Goal: Entertainment & Leisure: Consume media (video, audio)

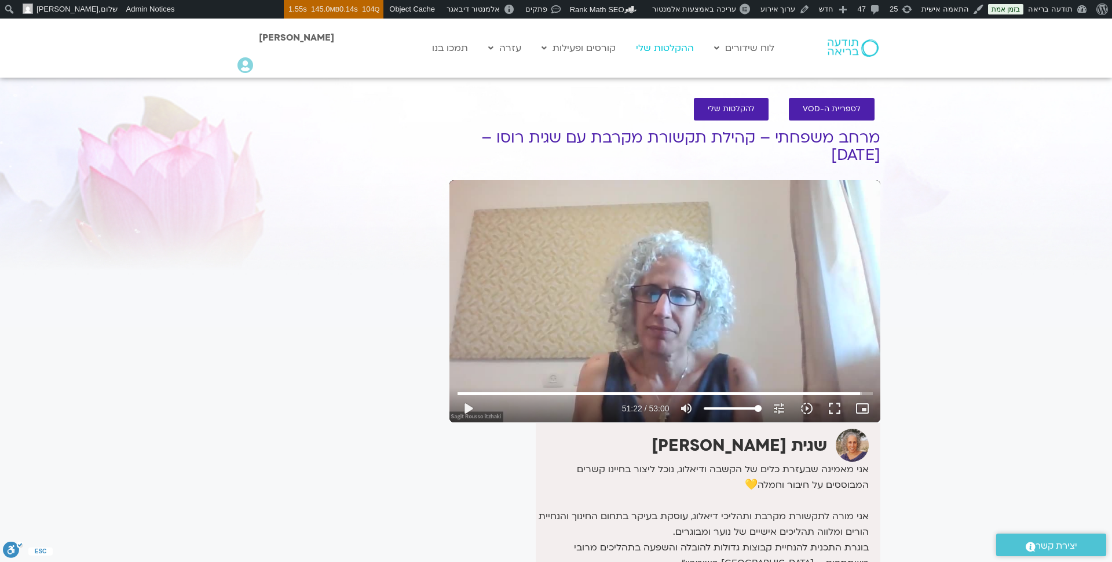
click at [667, 50] on link "ההקלטות שלי" at bounding box center [664, 48] width 69 height 22
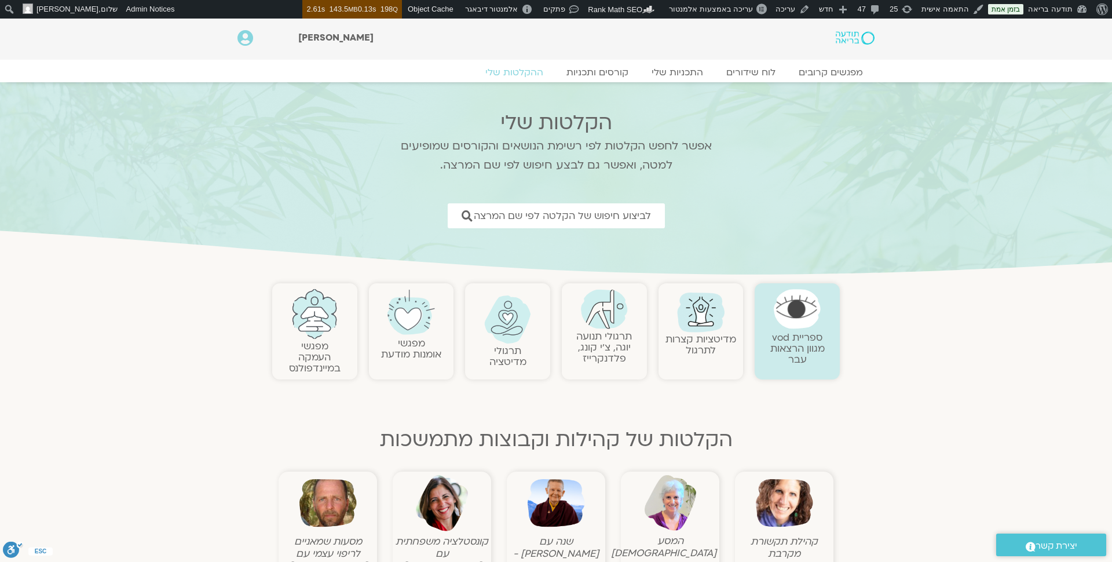
click at [605, 334] on link "תרגולי תנועה יוגה, צ׳י קונג, פלדנקרייז" at bounding box center [604, 346] width 56 height 35
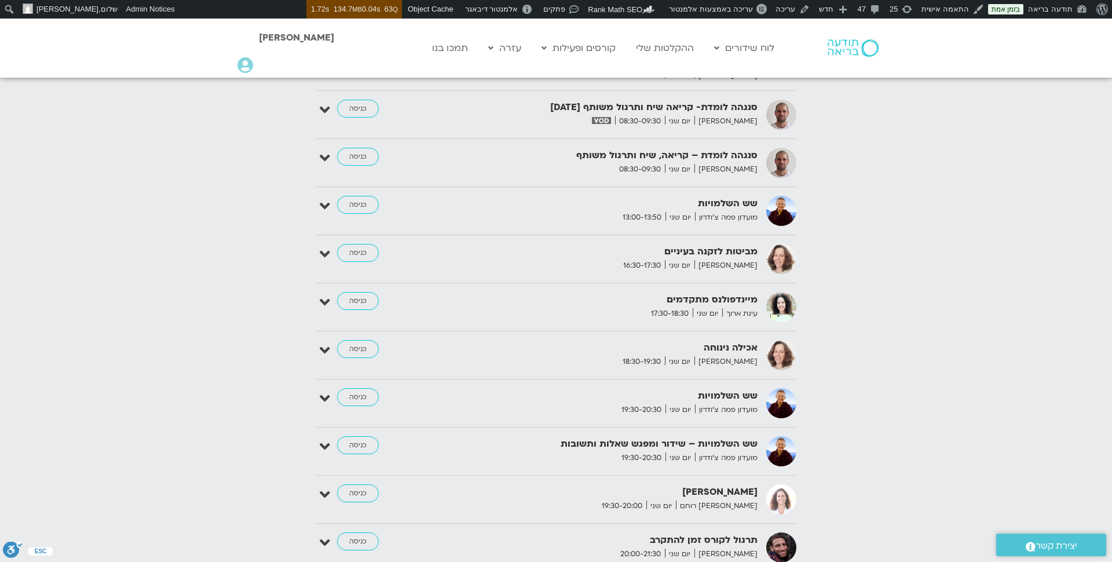
scroll to position [1762, 0]
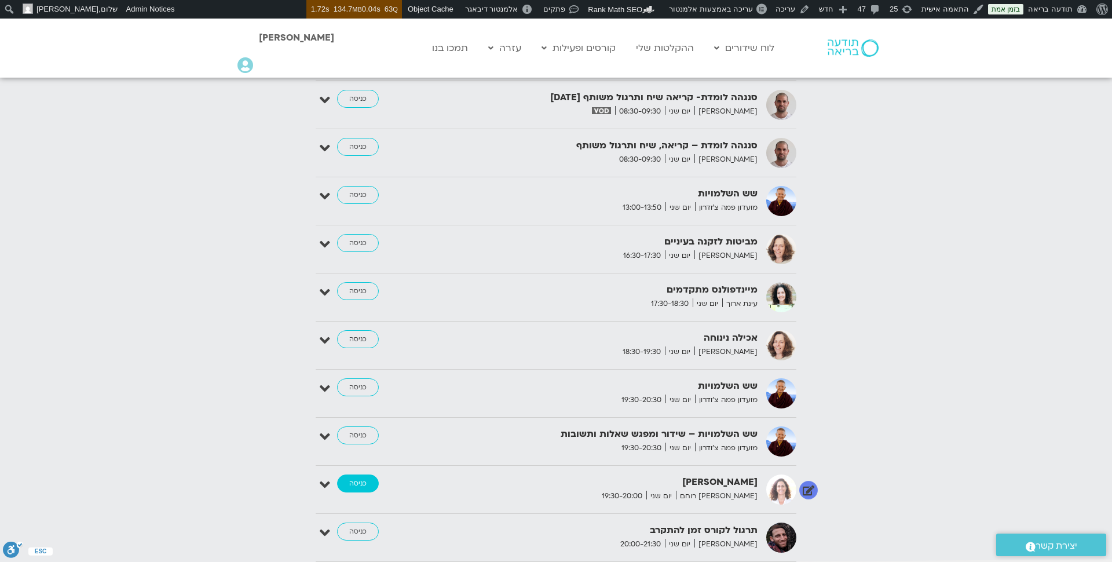
click at [361, 474] on link "כניסה" at bounding box center [358, 483] width 42 height 19
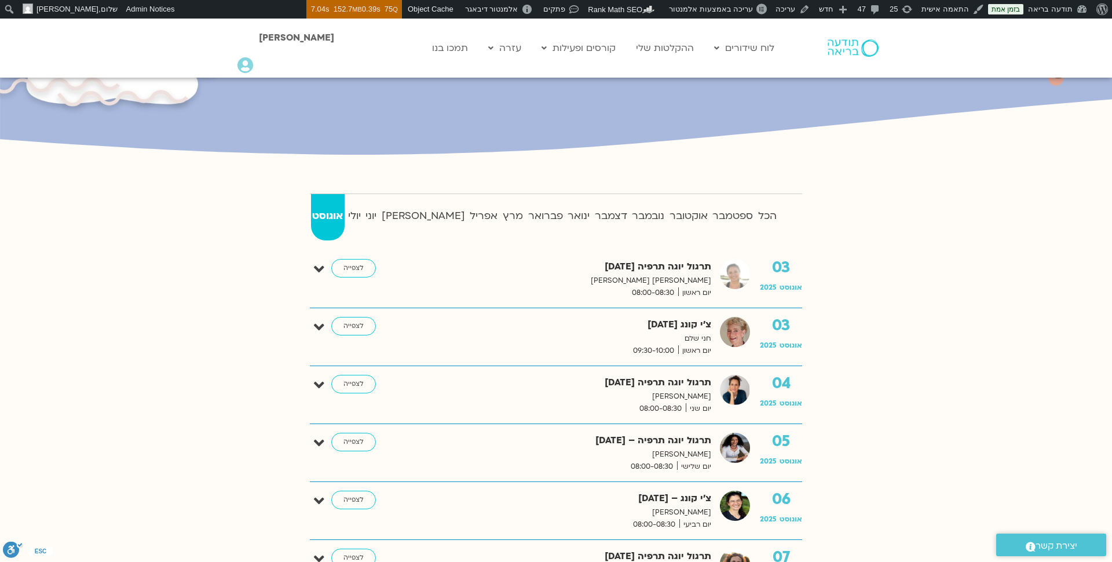
scroll to position [192, 0]
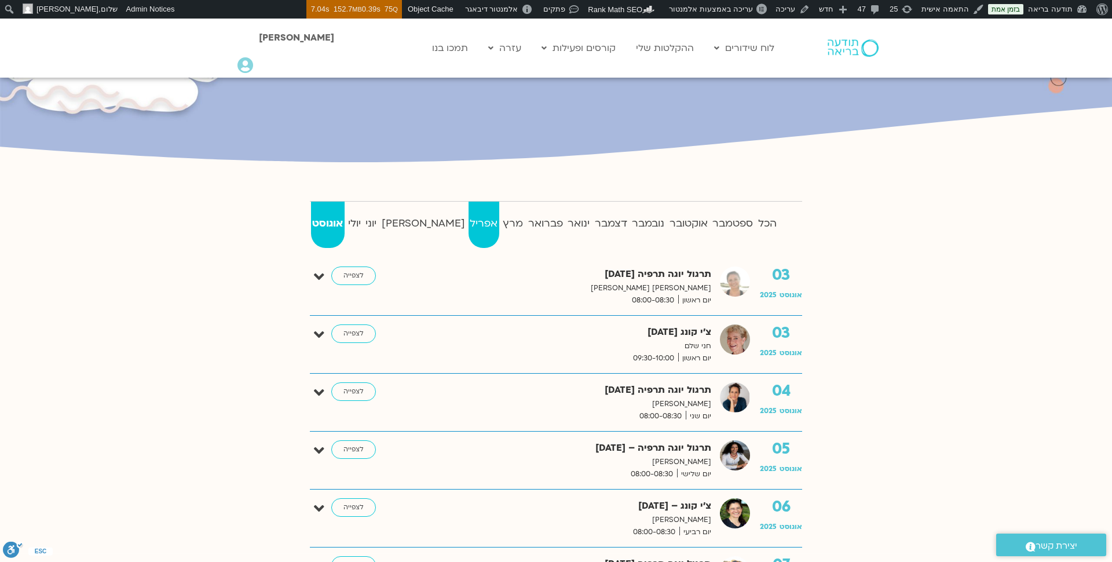
click at [468, 222] on strong "אפריל" at bounding box center [483, 223] width 31 height 17
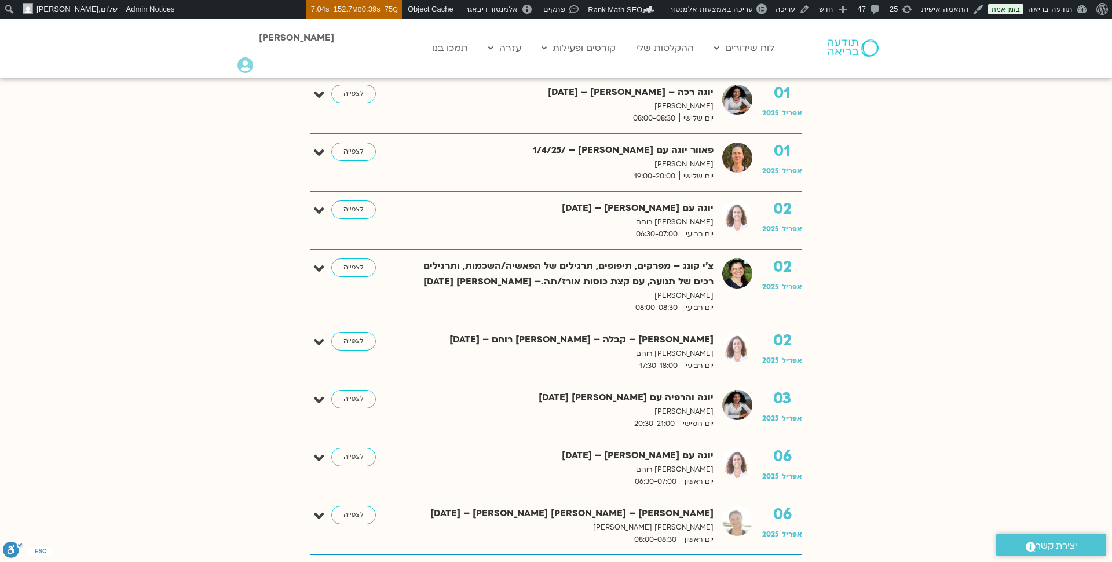
scroll to position [444, 0]
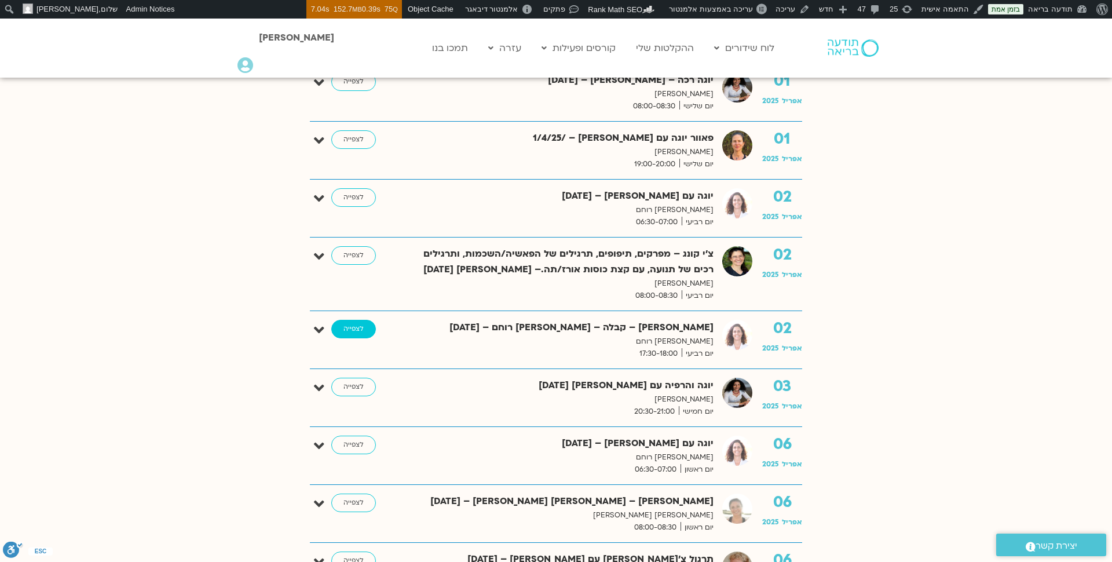
click at [360, 323] on link "לצפייה" at bounding box center [353, 329] width 45 height 19
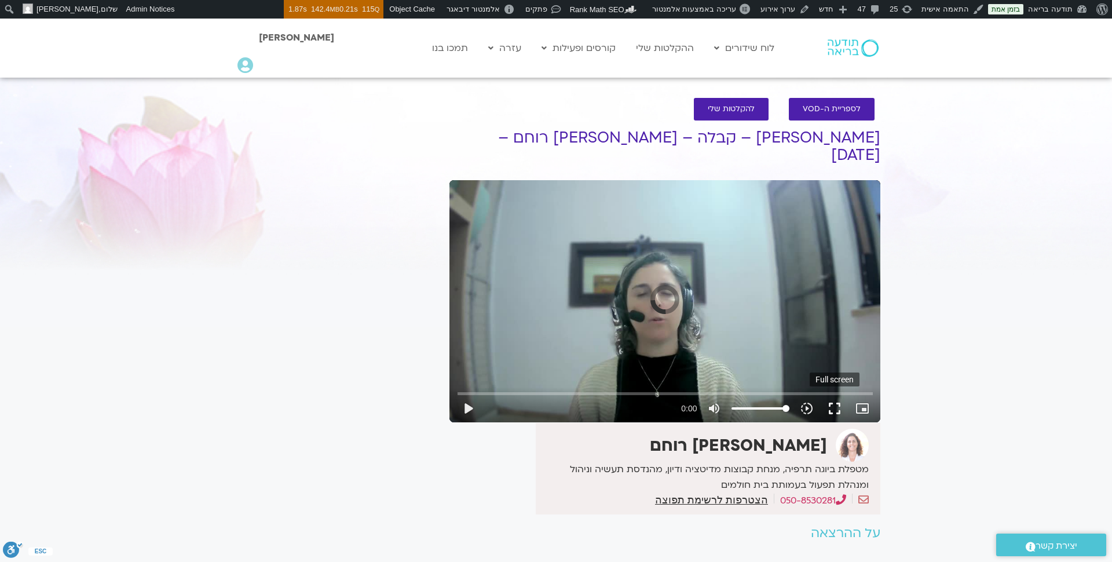
click at [829, 394] on button "fullscreen" at bounding box center [834, 408] width 28 height 28
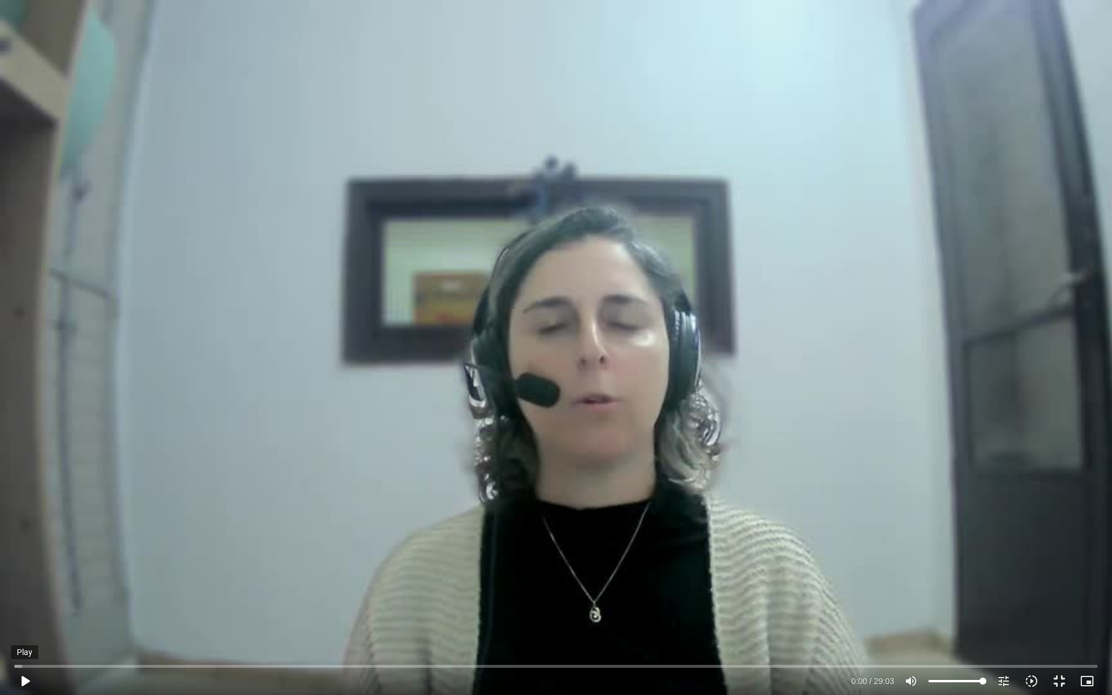
click at [25, 561] on button "play_arrow" at bounding box center [25, 681] width 28 height 28
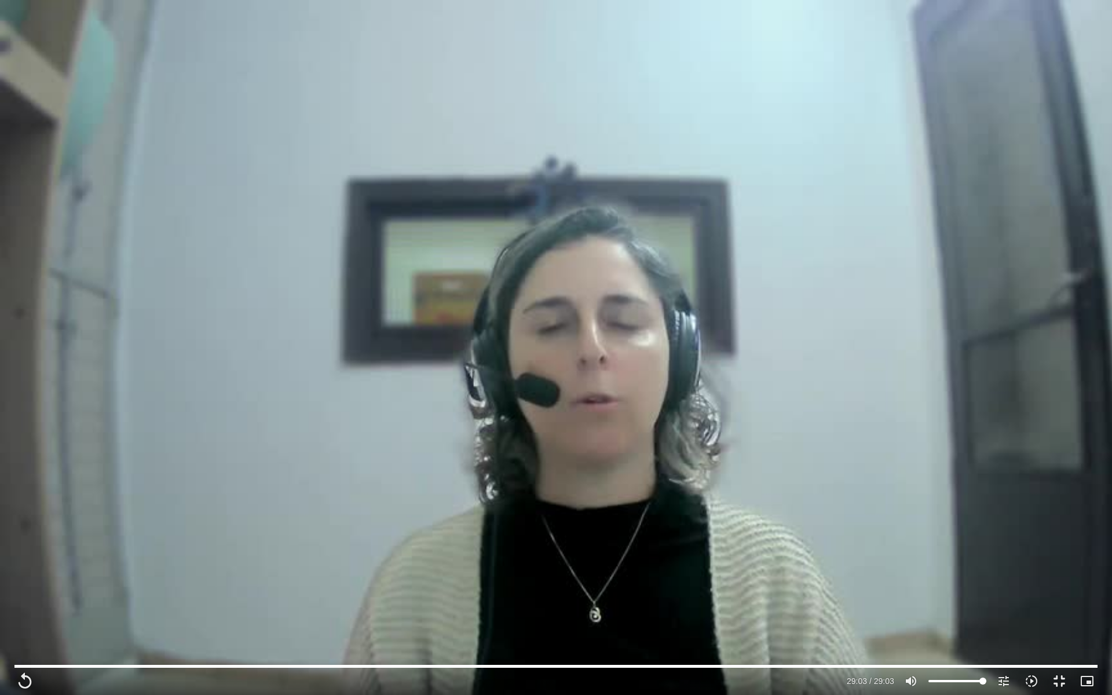
type input "1743.36"
